Goal: Task Accomplishment & Management: Complete application form

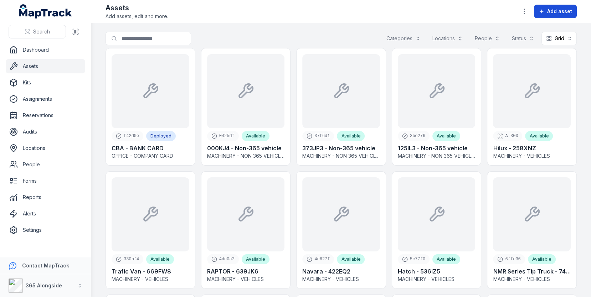
click at [540, 15] on button "Add asset" at bounding box center [555, 12] width 43 height 14
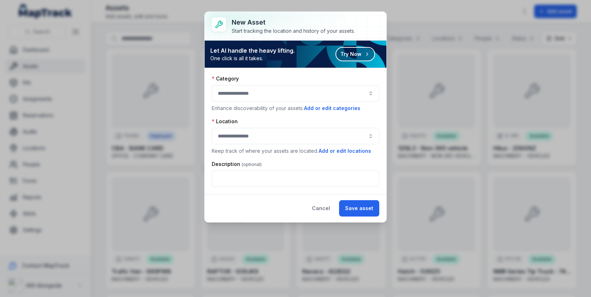
click at [302, 90] on button "button" at bounding box center [295, 93] width 167 height 16
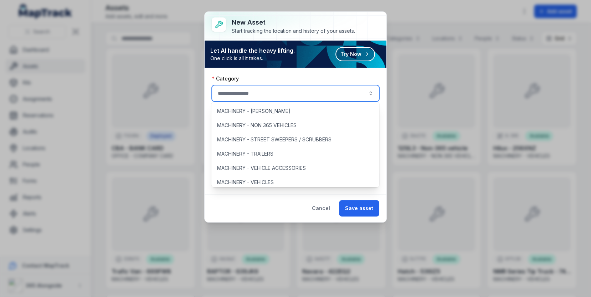
scroll to position [79, 0]
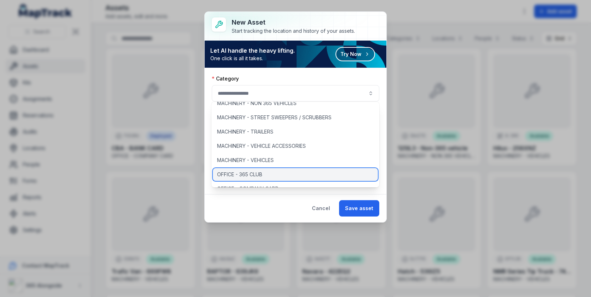
click at [282, 171] on div "OFFICE - 365 CLUB" at bounding box center [295, 174] width 165 height 13
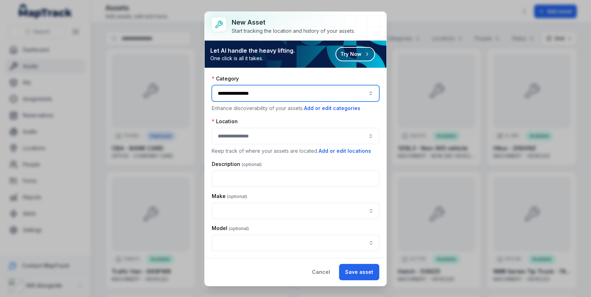
click at [297, 98] on button "**********" at bounding box center [295, 93] width 167 height 16
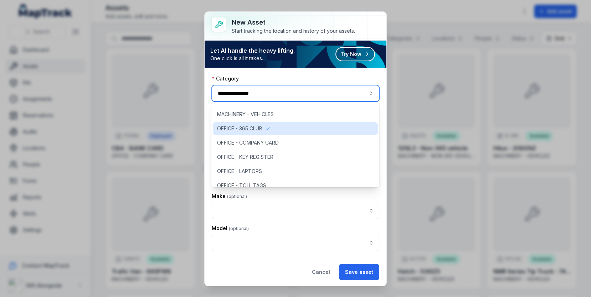
scroll to position [126, 0]
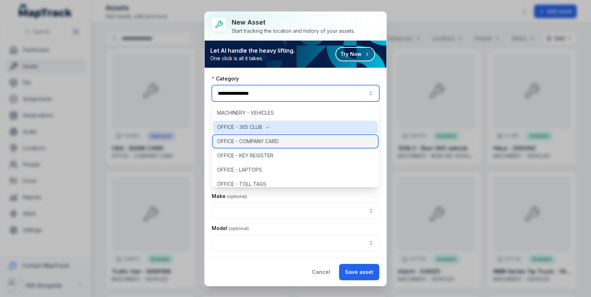
click at [292, 138] on div "OFFICE - COMPANY CARD" at bounding box center [295, 141] width 165 height 13
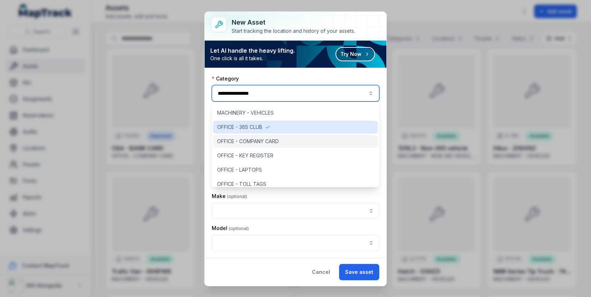
type input "**********"
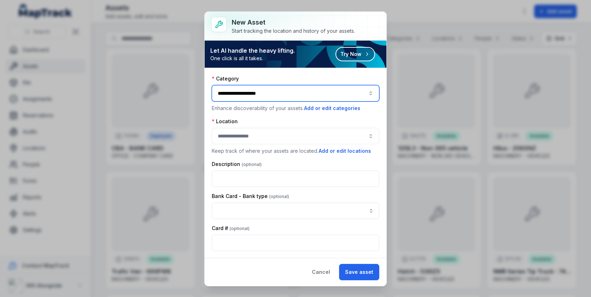
click at [281, 131] on button "button" at bounding box center [295, 136] width 167 height 16
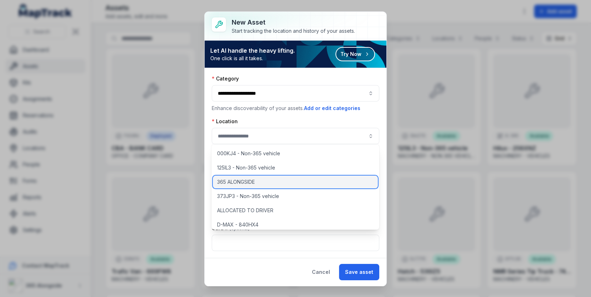
click at [271, 182] on div "365 ALONGSIDE" at bounding box center [295, 182] width 165 height 13
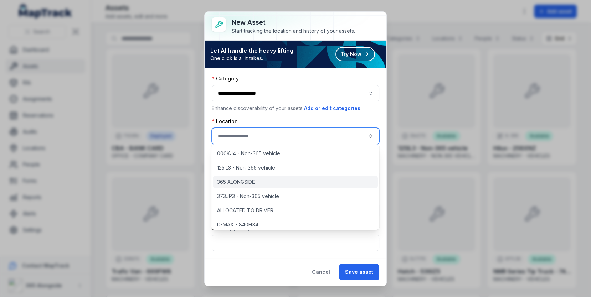
type input "**********"
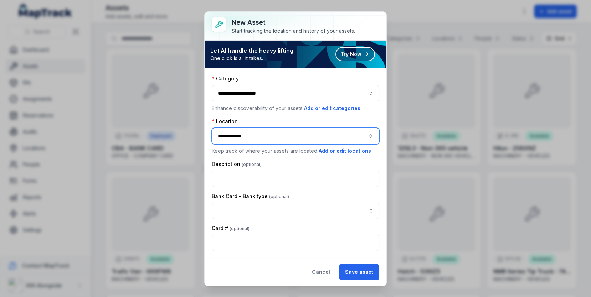
scroll to position [29, 0]
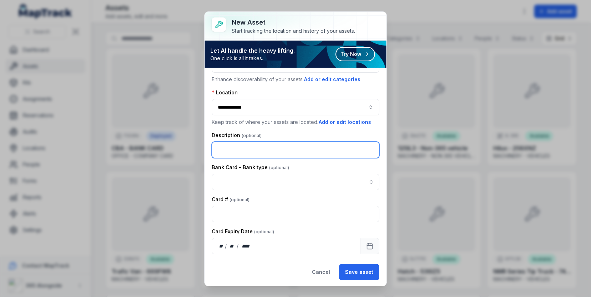
click at [270, 152] on input "text" at bounding box center [295, 150] width 167 height 16
type input "**********"
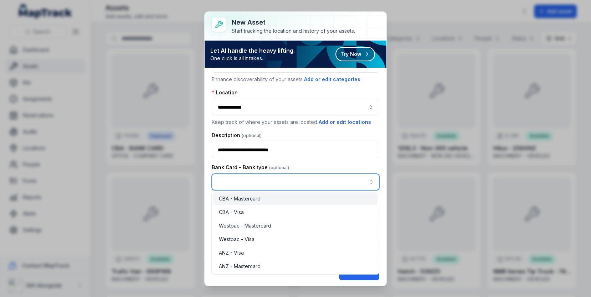
click at [289, 176] on input "asset-add:cf[a2741101-3d7b-4734-9d41-8c30c095665c]-label" at bounding box center [295, 182] width 167 height 16
type input "**********"
click at [284, 199] on div "CBA - Mastercard" at bounding box center [295, 198] width 153 height 7
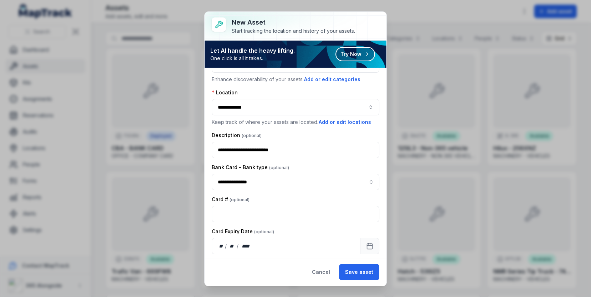
click at [331, 164] on div "Bank Card - Bank type" at bounding box center [295, 167] width 167 height 7
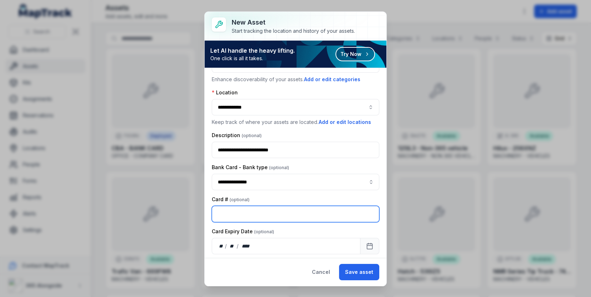
click at [295, 211] on input "text" at bounding box center [295, 214] width 167 height 16
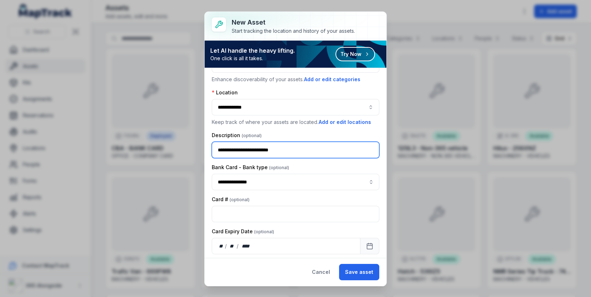
drag, startPoint x: 300, startPoint y: 151, endPoint x: 279, endPoint y: 151, distance: 21.0
click at [279, 151] on input "**********" at bounding box center [295, 150] width 167 height 16
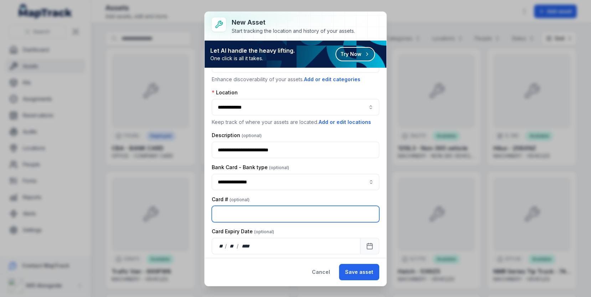
click at [252, 208] on input "text" at bounding box center [295, 214] width 167 height 16
paste input "****"
click at [217, 214] on input "****" at bounding box center [295, 214] width 167 height 16
type input "**********"
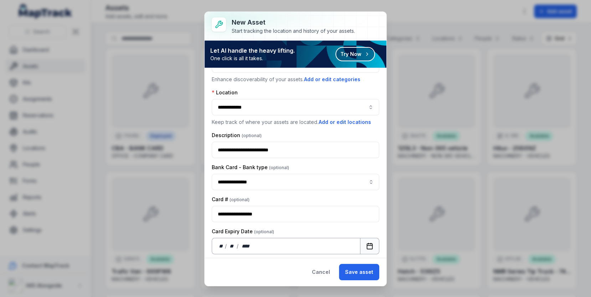
click at [368, 243] on icon "Calendar" at bounding box center [369, 246] width 7 height 7
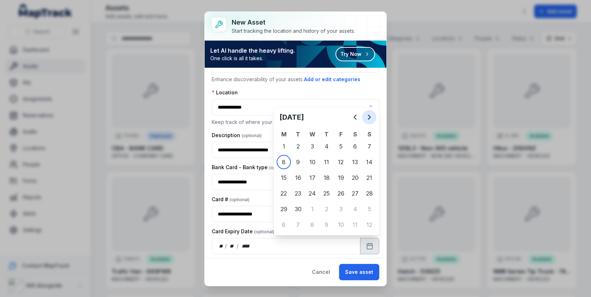
click at [363, 118] on button "Next" at bounding box center [369, 117] width 14 height 14
click at [229, 247] on div "** / ** / ****" at bounding box center [235, 246] width 35 height 7
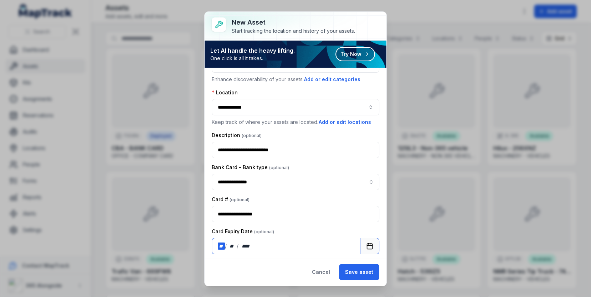
click at [221, 244] on div "**" at bounding box center [221, 246] width 7 height 7
click at [233, 244] on div "**" at bounding box center [232, 246] width 10 height 7
click at [289, 229] on div "Card Expiry Date" at bounding box center [295, 231] width 167 height 7
click at [359, 276] on button "Save asset" at bounding box center [359, 272] width 40 height 16
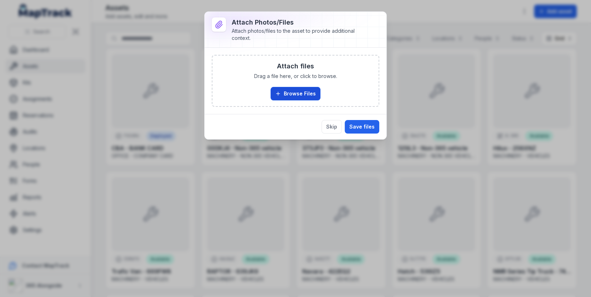
click at [304, 99] on button "Browse Files" at bounding box center [295, 94] width 50 height 14
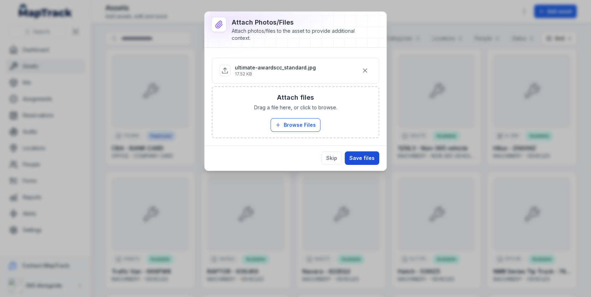
click at [365, 151] on button "Save files" at bounding box center [362, 158] width 35 height 14
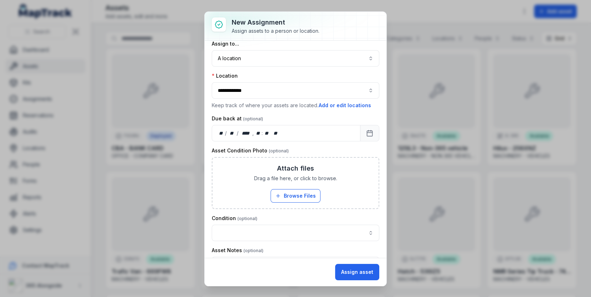
scroll to position [0, 0]
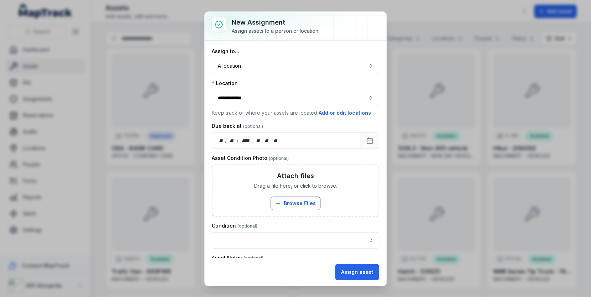
click at [261, 51] on div "Assign to..." at bounding box center [295, 51] width 167 height 7
click at [258, 61] on button "A location ********" at bounding box center [295, 66] width 167 height 16
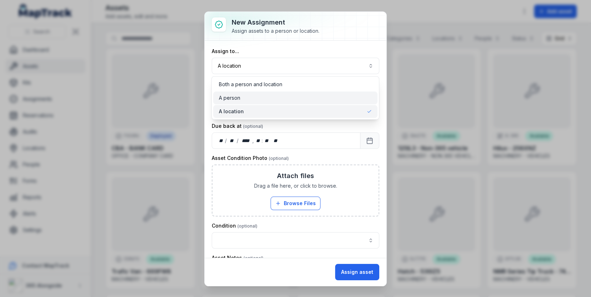
click at [253, 94] on div "A person" at bounding box center [295, 97] width 153 height 7
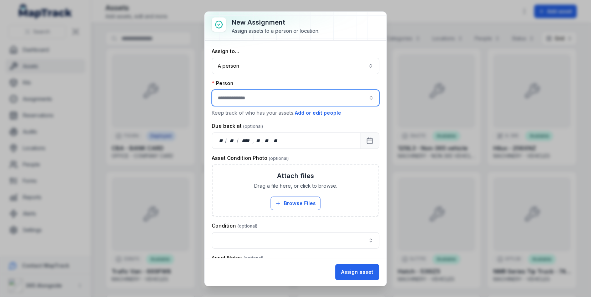
click at [282, 105] on input "assignment-add:person-label" at bounding box center [295, 98] width 167 height 16
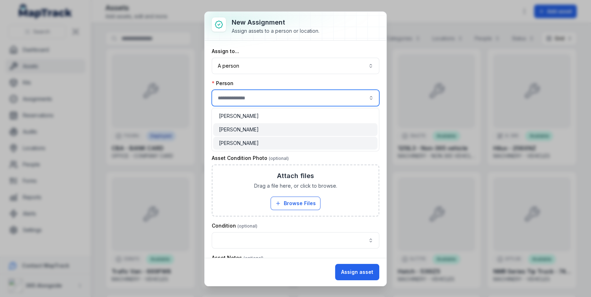
type input "**********"
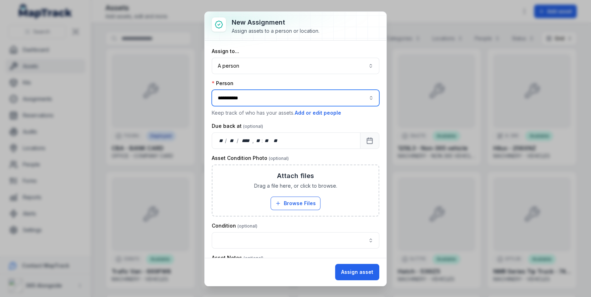
click at [288, 133] on div "[PERSON_NAME]" at bounding box center [295, 129] width 153 height 7
click at [301, 130] on div "Due back at ** / ** / **** , ** : **   **" at bounding box center [295, 136] width 167 height 26
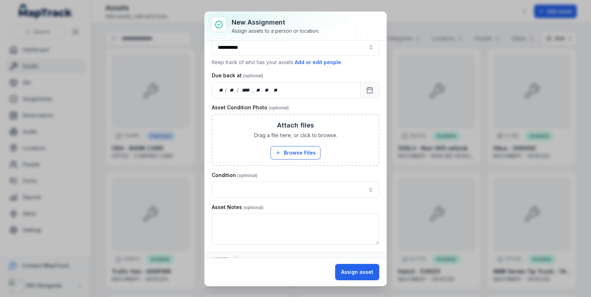
scroll to position [56, 0]
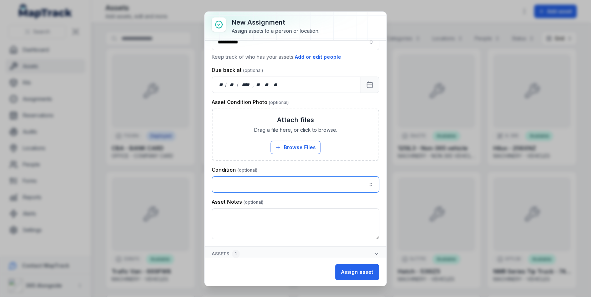
click at [311, 181] on button "button" at bounding box center [295, 184] width 167 height 16
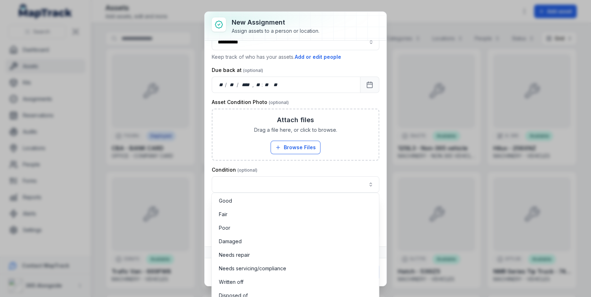
click at [323, 166] on div "Condition" at bounding box center [295, 179] width 167 height 26
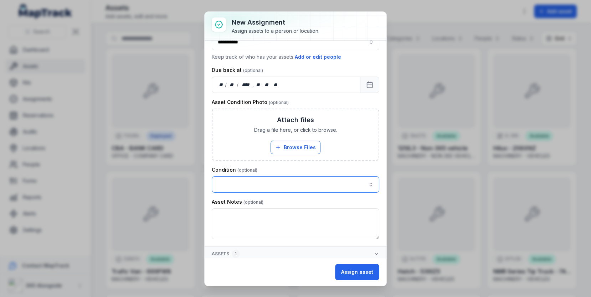
scroll to position [0, 0]
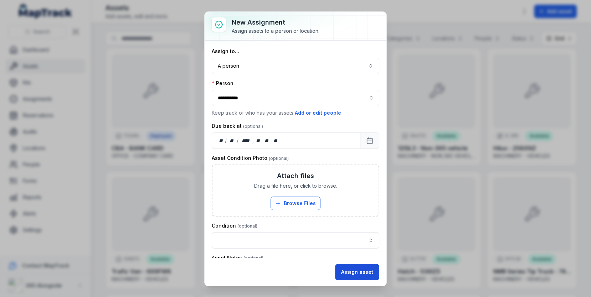
click at [353, 274] on button "Assign asset" at bounding box center [357, 272] width 44 height 16
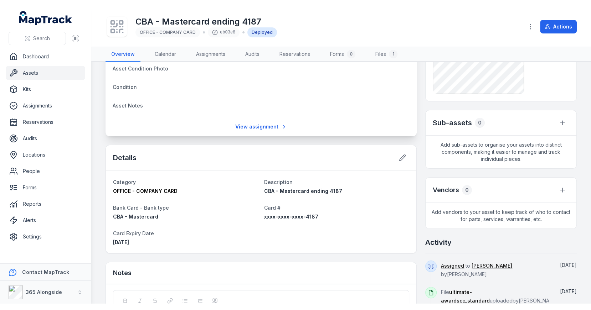
scroll to position [196, 0]
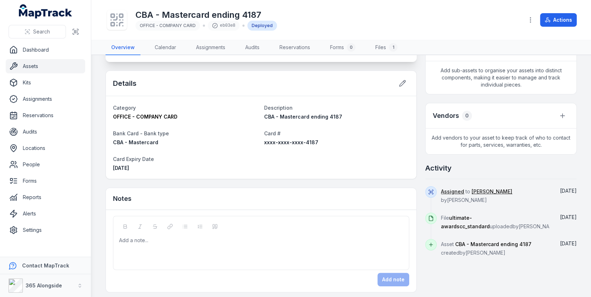
click at [282, 141] on span "xxxx-xxxx-xxxx-4187" at bounding box center [291, 142] width 54 height 6
click at [365, 141] on div "xxxx-xxxx-xxxx-4187" at bounding box center [336, 142] width 145 height 7
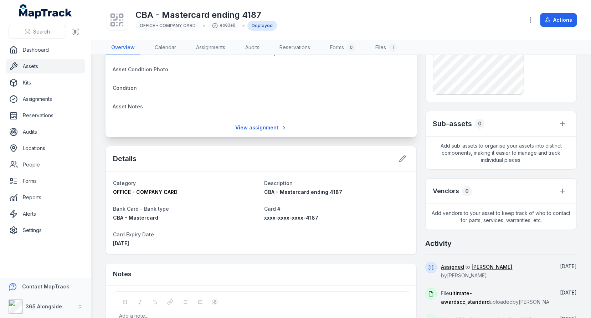
scroll to position [162, 0]
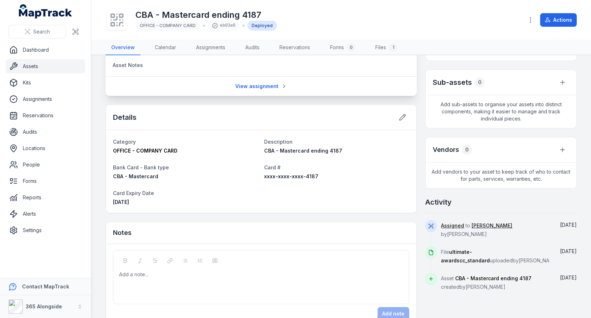
click at [43, 61] on link "Assets" at bounding box center [45, 66] width 79 height 14
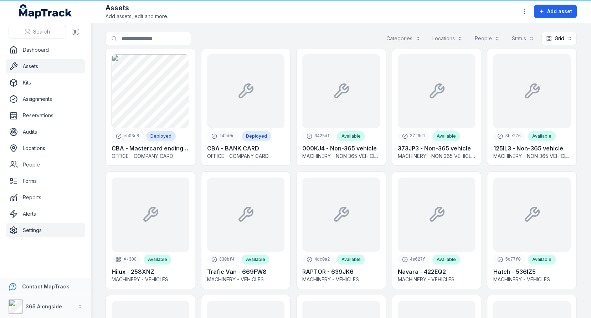
click at [48, 227] on link "Settings" at bounding box center [45, 230] width 79 height 14
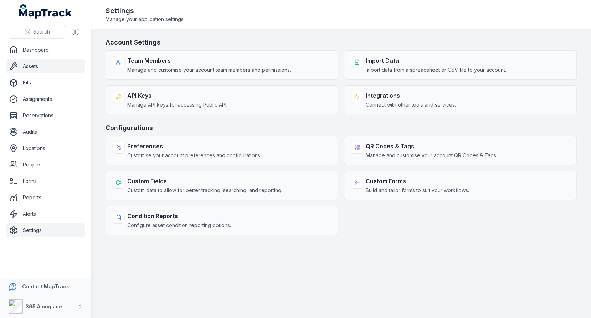
click at [59, 66] on link "Assets" at bounding box center [45, 66] width 79 height 14
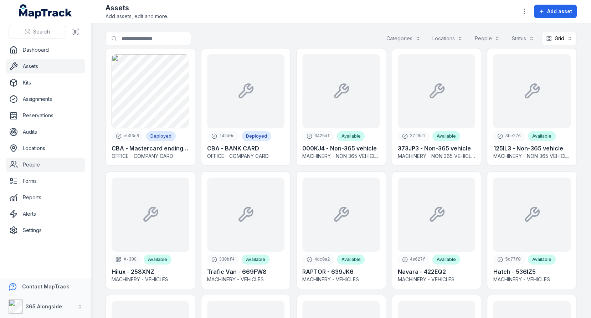
click at [46, 160] on link "People" at bounding box center [45, 164] width 79 height 14
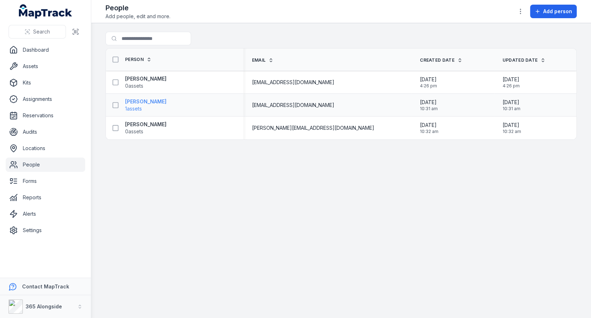
click at [137, 100] on strong "[PERSON_NAME]" at bounding box center [145, 101] width 41 height 7
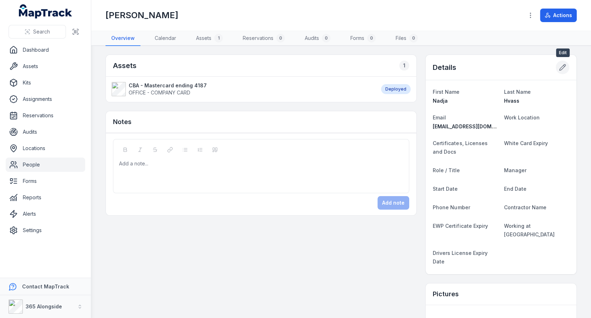
click at [563, 67] on icon at bounding box center [562, 67] width 7 height 7
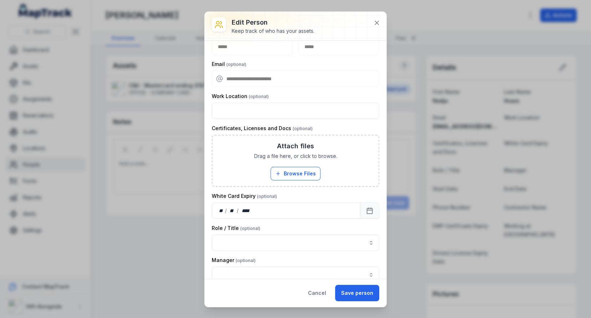
scroll to position [5, 0]
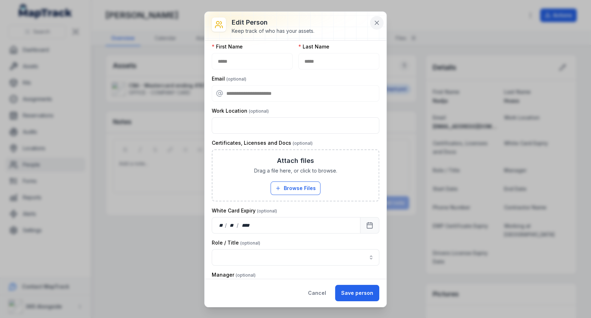
click at [373, 25] on icon at bounding box center [376, 22] width 7 height 7
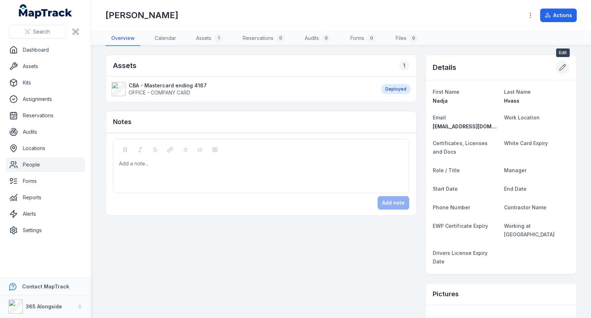
click at [561, 68] on icon at bounding box center [562, 67] width 7 height 7
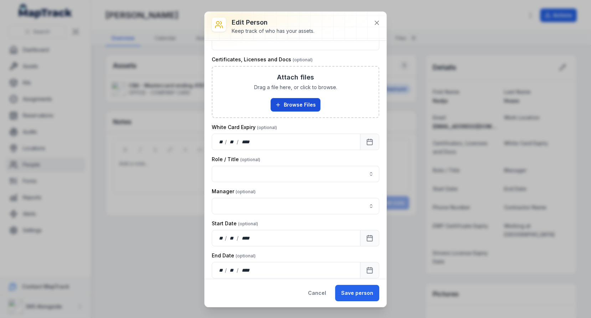
scroll to position [90, 0]
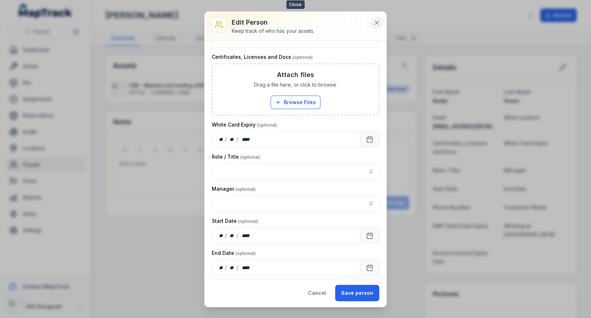
click at [375, 20] on icon at bounding box center [376, 22] width 7 height 7
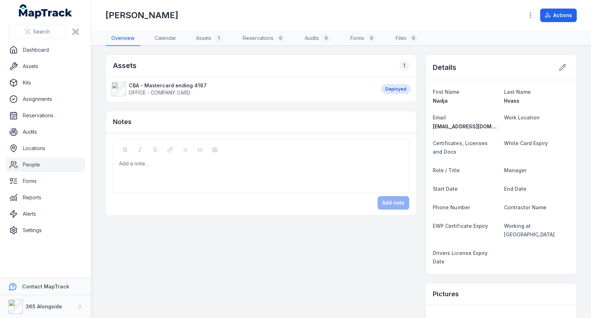
click at [124, 15] on h1 "[PERSON_NAME]" at bounding box center [141, 15] width 73 height 11
click at [561, 67] on icon at bounding box center [562, 67] width 7 height 7
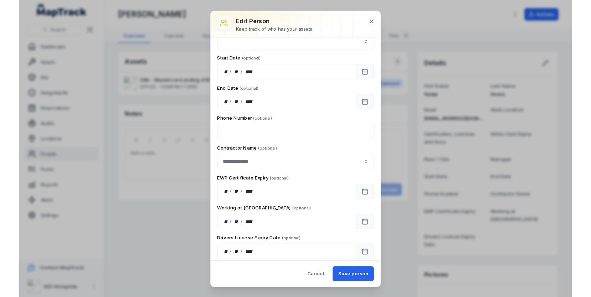
scroll to position [0, 0]
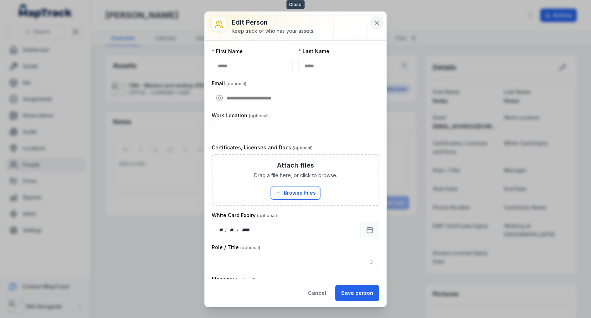
click at [373, 22] on icon at bounding box center [376, 22] width 7 height 7
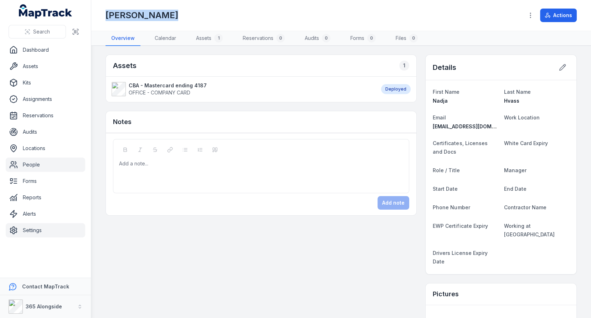
click at [38, 225] on link "Settings" at bounding box center [45, 230] width 79 height 14
click at [219, 225] on div "Assets 1 CBA - Mastercard ending 4187 OFFICE - COMPANY CARD Deployed Notes Add …" at bounding box center [340, 259] width 471 height 409
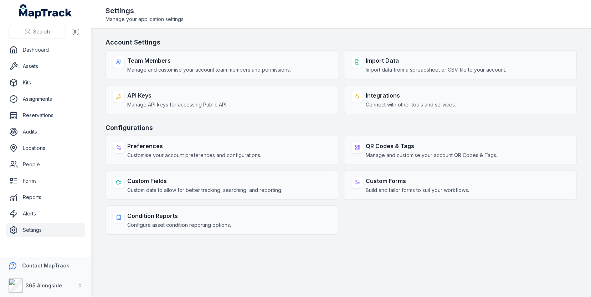
click at [302, 34] on main "Account Settings Team Members Manage and customise your account team members an…" at bounding box center [341, 163] width 500 height 268
click at [37, 161] on link "People" at bounding box center [45, 164] width 79 height 14
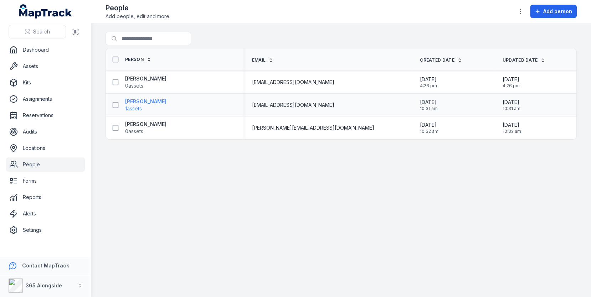
click at [139, 98] on strong "[PERSON_NAME]" at bounding box center [145, 101] width 41 height 7
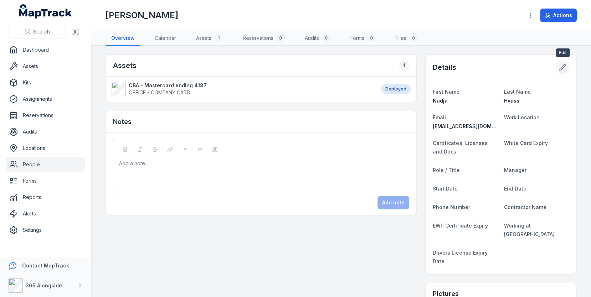
click at [563, 66] on icon at bounding box center [562, 67] width 7 height 7
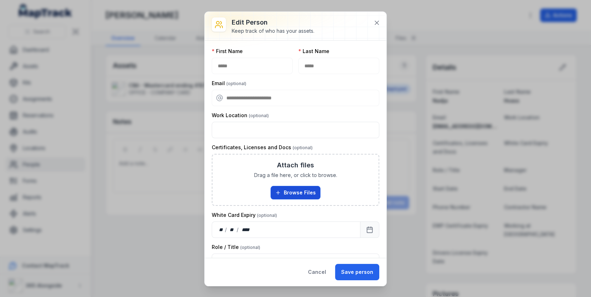
click at [294, 193] on button "Browse Files" at bounding box center [295, 193] width 50 height 14
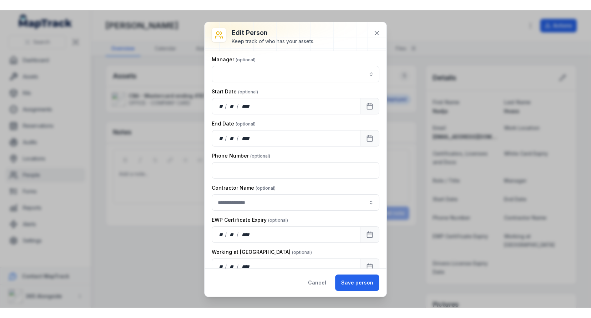
scroll to position [270, 0]
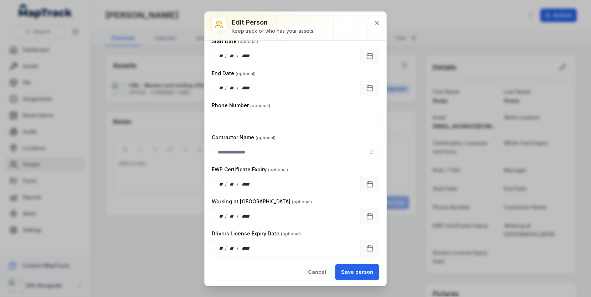
click at [226, 166] on label "EWP Certificate Expiry" at bounding box center [250, 169] width 76 height 7
click at [225, 198] on label "Working at [GEOGRAPHIC_DATA]" at bounding box center [262, 201] width 100 height 7
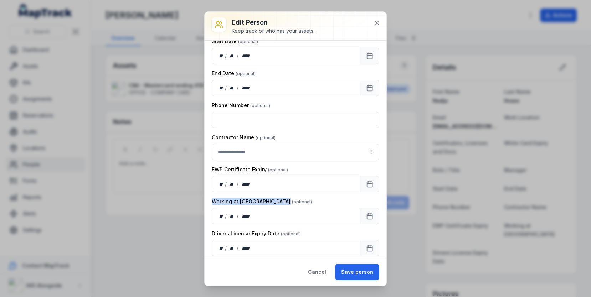
click at [225, 198] on label "Working at [GEOGRAPHIC_DATA]" at bounding box center [262, 201] width 100 height 7
click at [225, 232] on label "Drivers License Expiry Date" at bounding box center [256, 233] width 89 height 7
click at [322, 230] on div "Drivers License Expiry Date" at bounding box center [295, 233] width 167 height 7
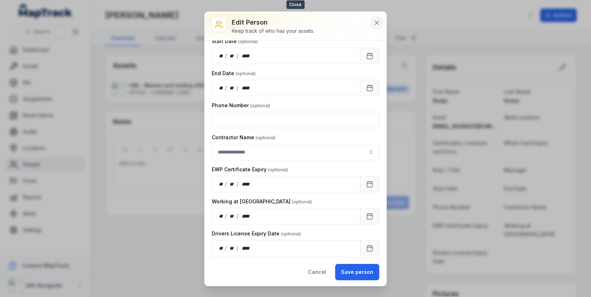
click at [377, 21] on icon at bounding box center [376, 22] width 7 height 7
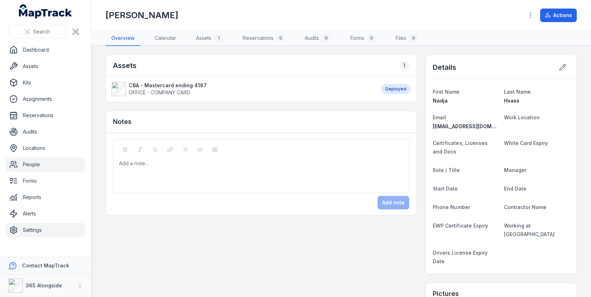
click at [37, 229] on link "Settings" at bounding box center [45, 230] width 79 height 14
click at [231, 222] on div "Assets 1 CBA - Mastercard ending 4187 OFFICE - COMPANY CARD Deployed Notes Add …" at bounding box center [340, 259] width 471 height 409
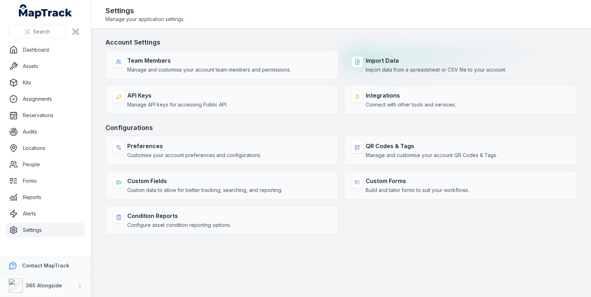
click at [404, 63] on strong "Import Data" at bounding box center [436, 60] width 140 height 9
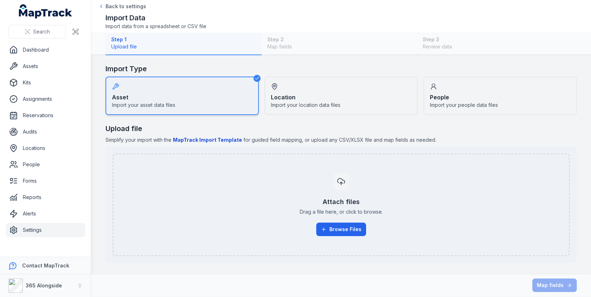
click at [276, 95] on strong "Location" at bounding box center [283, 97] width 25 height 9
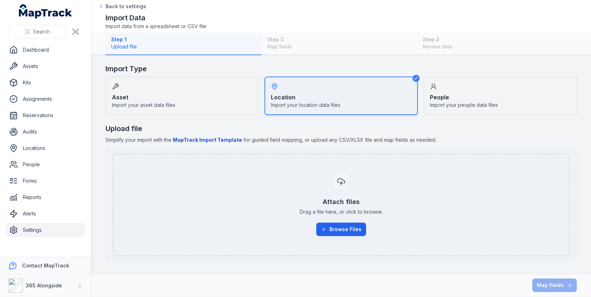
click at [41, 232] on link "Settings" at bounding box center [45, 230] width 79 height 14
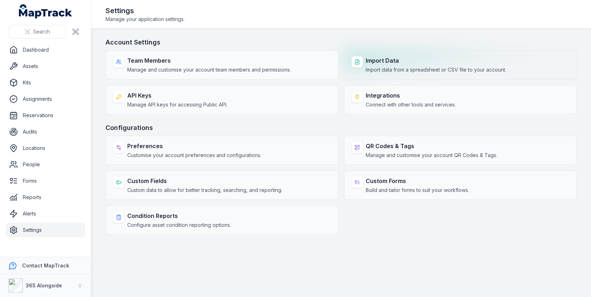
click at [385, 72] on span "Import data from a spreadsheet or CSV file to your account." at bounding box center [436, 69] width 140 height 7
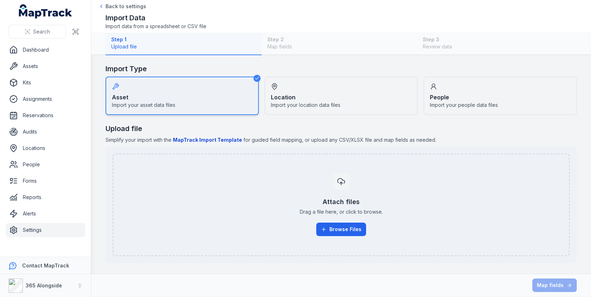
click at [308, 89] on div "Location Import your location data files" at bounding box center [340, 96] width 153 height 38
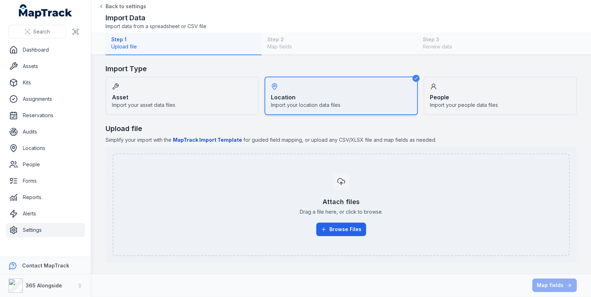
click at [480, 87] on div "People Import your people data files" at bounding box center [499, 96] width 153 height 38
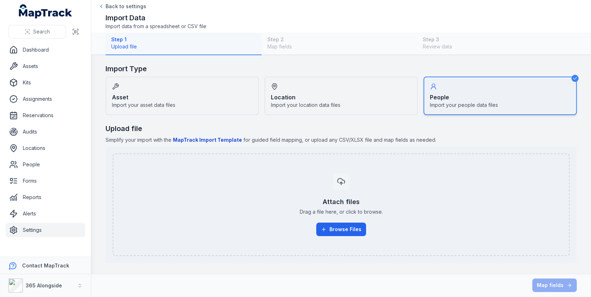
click at [356, 63] on main "Import Type Asset Import your asset data files Location Import your location da…" at bounding box center [341, 164] width 500 height 219
click at [203, 137] on b "MapTrack Import Template" at bounding box center [207, 140] width 69 height 6
click at [301, 24] on div "Import Data Import data from a spreadsheet or CSV file" at bounding box center [340, 21] width 471 height 17
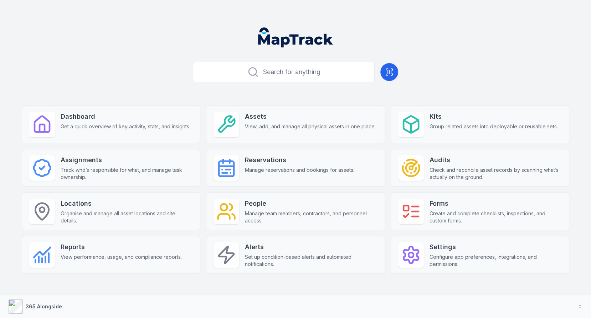
click at [252, 296] on button "365 Alongside" at bounding box center [295, 306] width 591 height 23
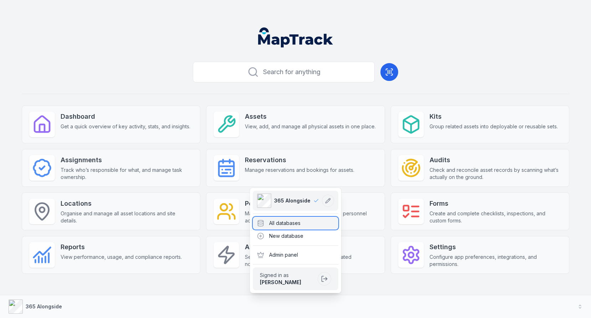
click at [302, 224] on div "All databases" at bounding box center [296, 223] width 86 height 13
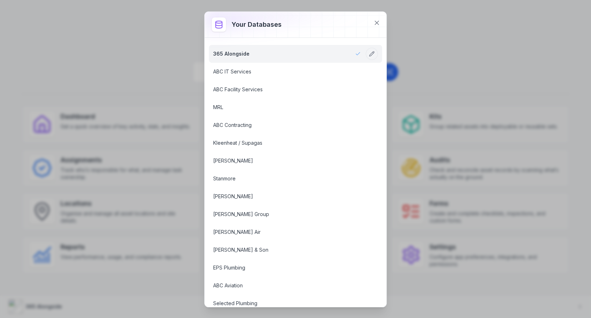
scroll to position [826, 0]
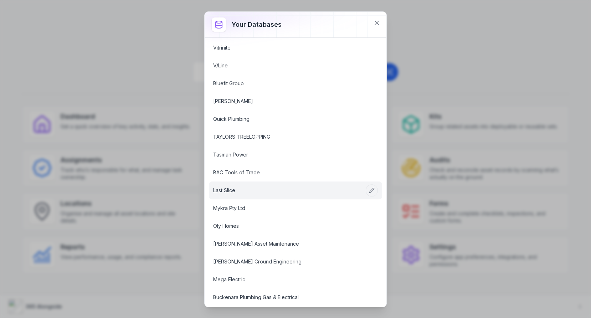
click at [297, 187] on link "Last Slice" at bounding box center [286, 190] width 147 height 7
